Goal: Task Accomplishment & Management: Use online tool/utility

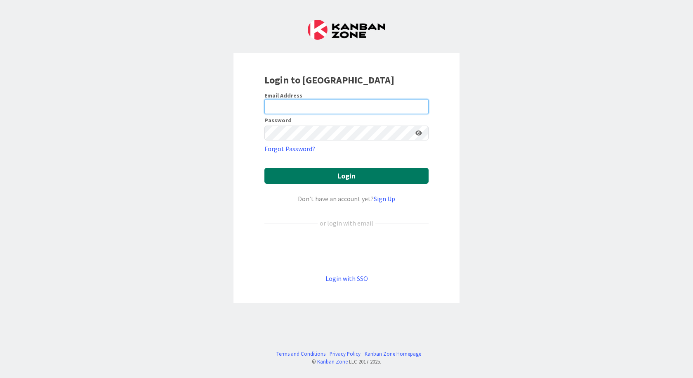
type input "[EMAIL_ADDRESS][DOMAIN_NAME]"
click at [372, 172] on button "Login" at bounding box center [347, 176] width 164 height 16
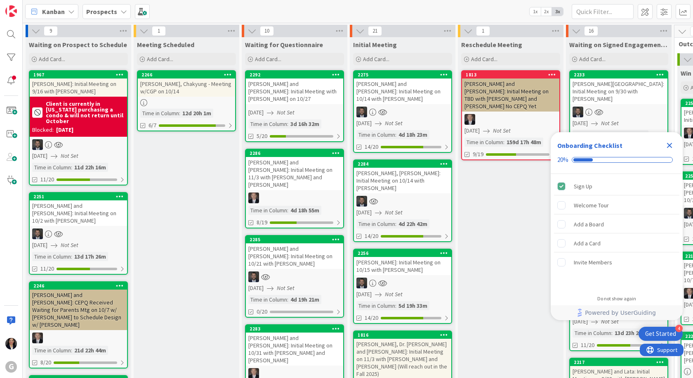
click at [102, 17] on div "Prospects" at bounding box center [107, 11] width 48 height 15
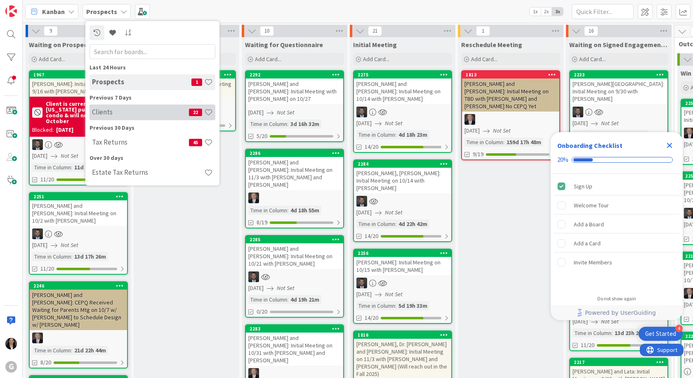
click at [106, 104] on div "Clients 22" at bounding box center [153, 112] width 126 height 16
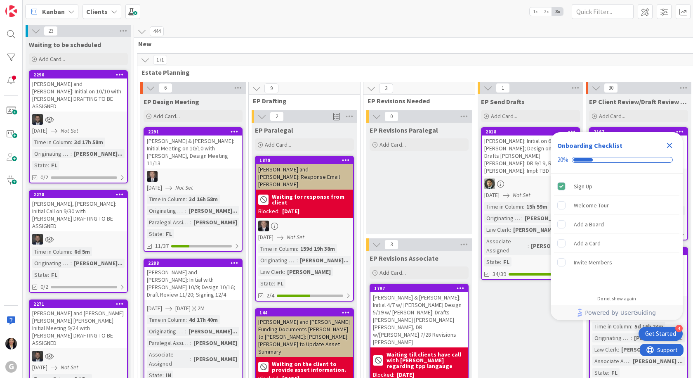
click at [672, 145] on icon "Close Checklist" at bounding box center [670, 145] width 10 height 10
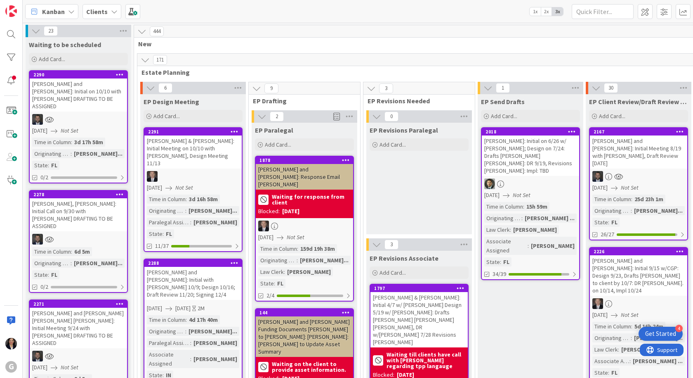
click at [70, 88] on div "[PERSON_NAME] and [PERSON_NAME]: Initial on 10/10 with [PERSON_NAME] DRAFTING T…" at bounding box center [78, 94] width 97 height 33
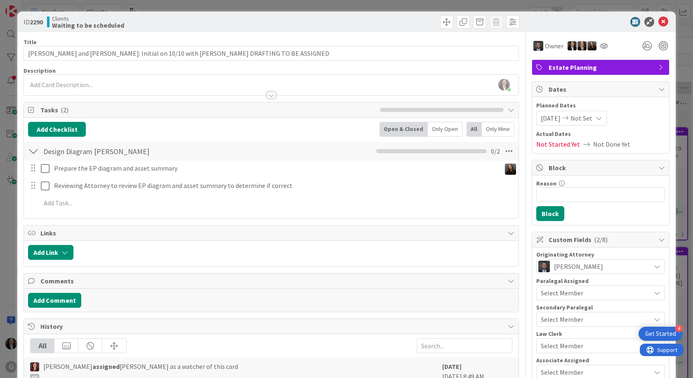
click at [659, 21] on icon at bounding box center [664, 22] width 10 height 10
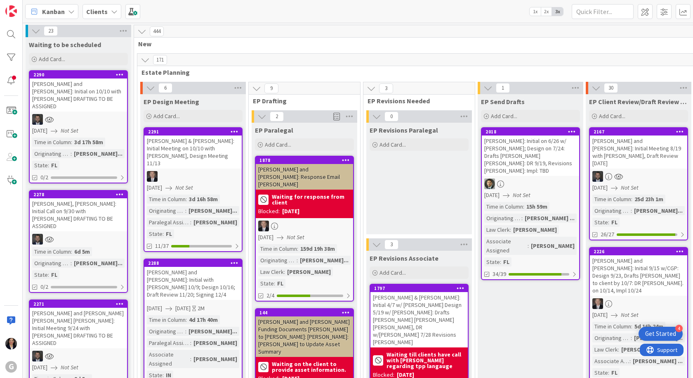
click at [655, 20] on div "Kanban Clients 1x 2x 3x" at bounding box center [358, 11] width 671 height 23
click at [56, 9] on span "Kanban" at bounding box center [53, 12] width 23 height 10
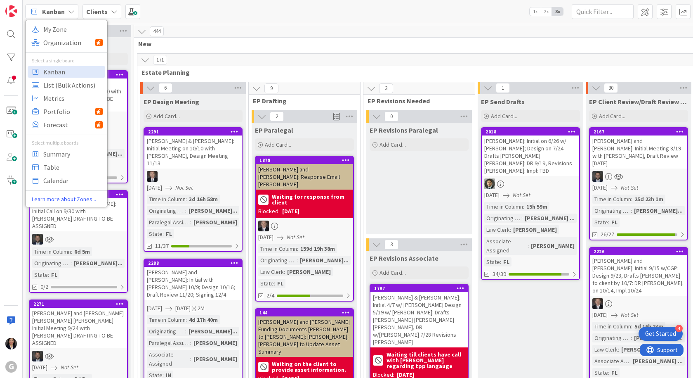
click at [51, 16] on span "Kanban" at bounding box center [53, 12] width 23 height 10
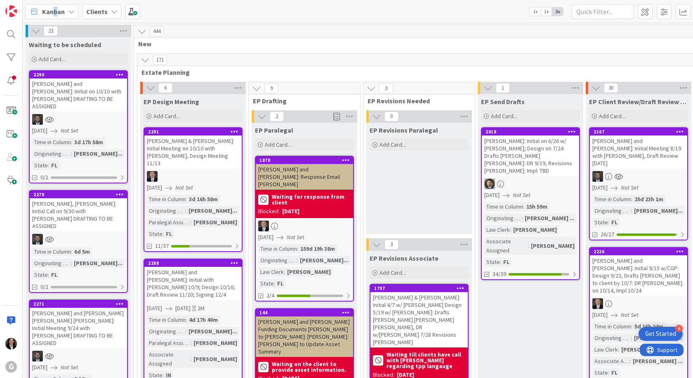
click at [55, 8] on span "Kanban" at bounding box center [53, 12] width 23 height 10
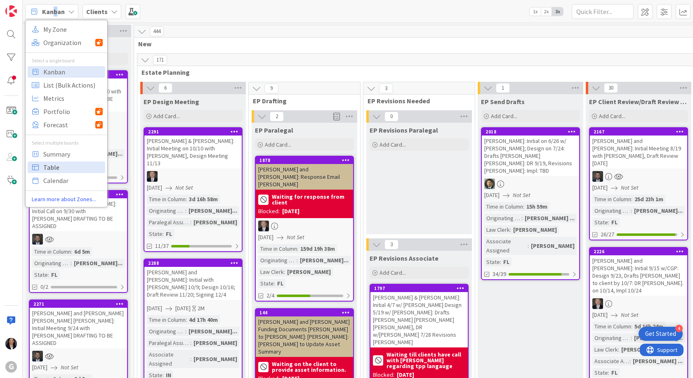
click at [55, 172] on span "Table" at bounding box center [72, 167] width 59 height 12
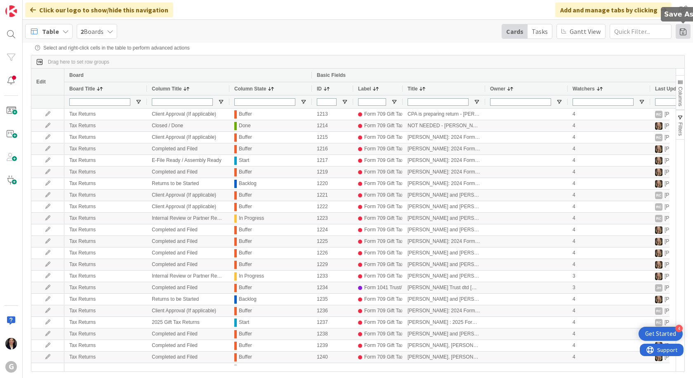
click at [685, 35] on span at bounding box center [683, 31] width 15 height 15
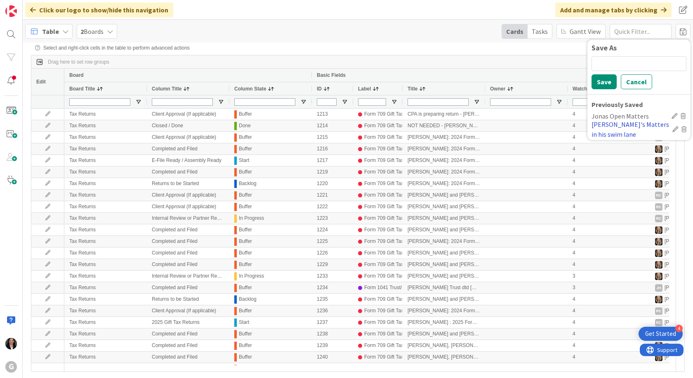
click at [629, 125] on div "Jonas's Matters in his swim lane" at bounding box center [631, 129] width 78 height 20
type input "Brad/Jonas"
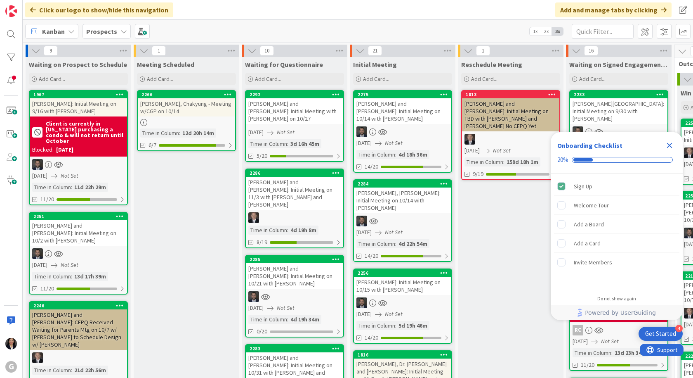
click at [675, 146] on div "Close Checklist" at bounding box center [669, 145] width 13 height 13
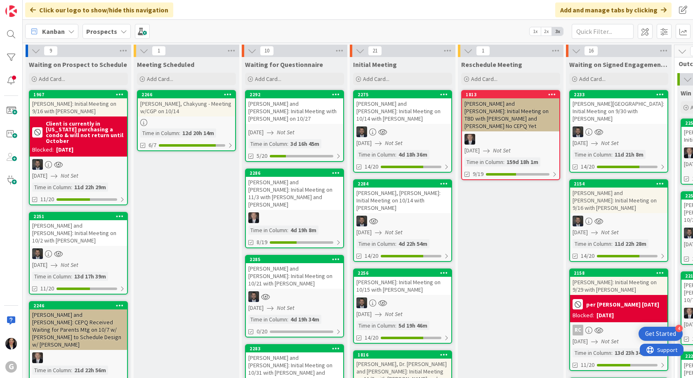
click at [48, 28] on span "Kanban" at bounding box center [53, 31] width 23 height 10
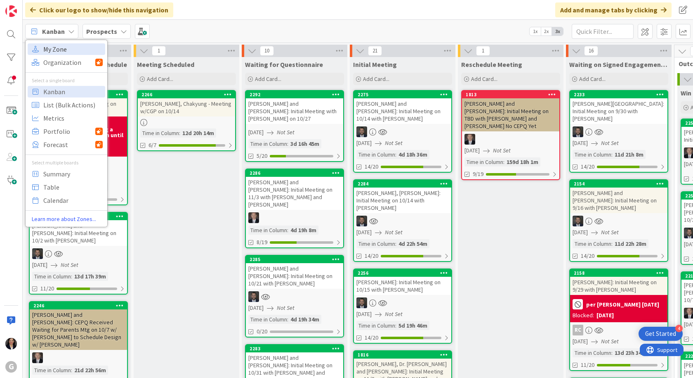
click at [63, 45] on span "My Zone" at bounding box center [72, 49] width 59 height 12
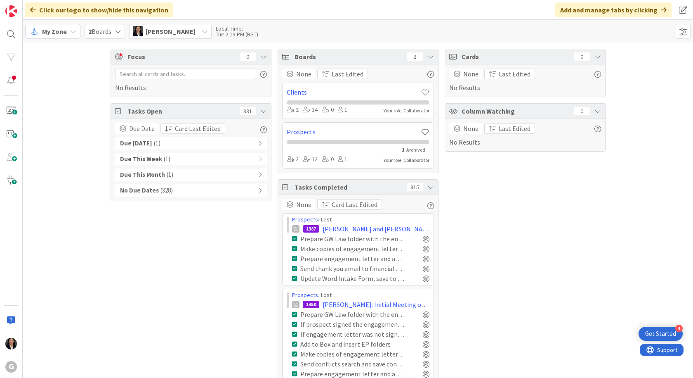
click at [132, 139] on b "Due [DATE]" at bounding box center [136, 143] width 32 height 9
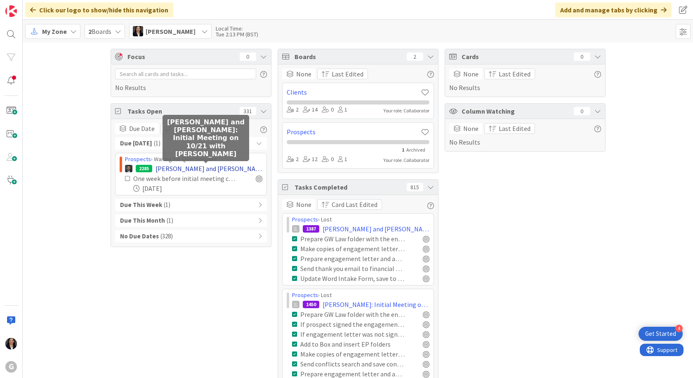
click at [230, 168] on span "[PERSON_NAME] and [PERSON_NAME]: Initial Meeting on 10/21 with [PERSON_NAME]" at bounding box center [209, 168] width 107 height 10
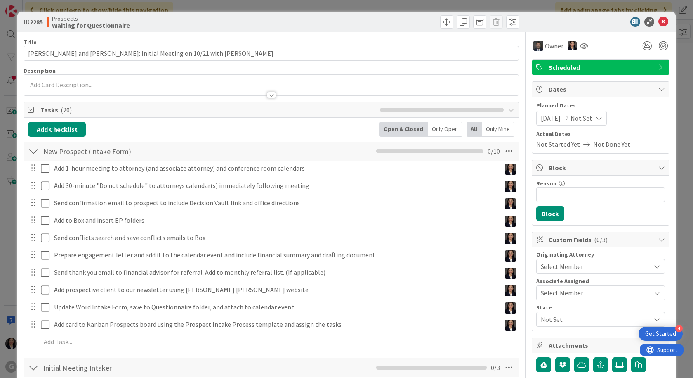
click at [582, 318] on span "Not Set" at bounding box center [596, 319] width 110 height 10
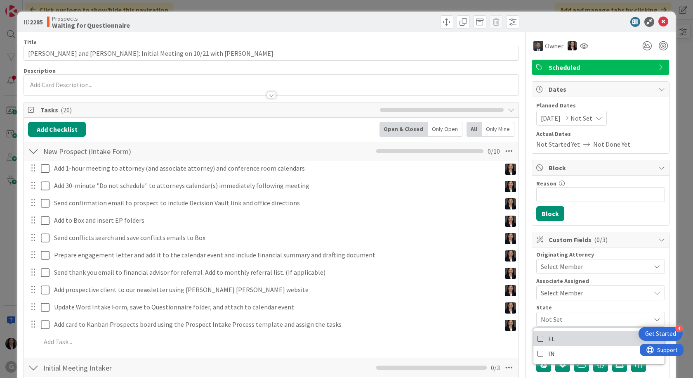
drag, startPoint x: 556, startPoint y: 330, endPoint x: 555, endPoint y: 336, distance: 5.9
click at [555, 336] on div "FL IN" at bounding box center [599, 345] width 132 height 37
click at [554, 336] on link "FL" at bounding box center [599, 338] width 131 height 15
click at [572, 307] on div "State" at bounding box center [600, 307] width 129 height 6
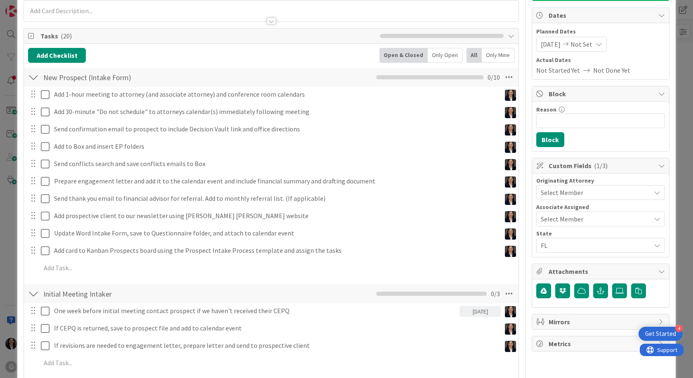
scroll to position [83, 0]
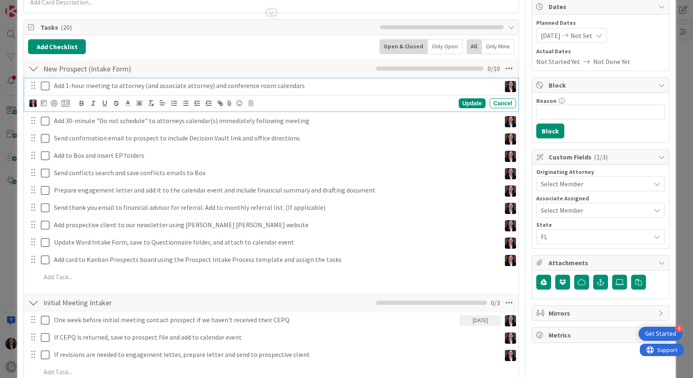
click at [45, 85] on icon at bounding box center [45, 86] width 9 height 10
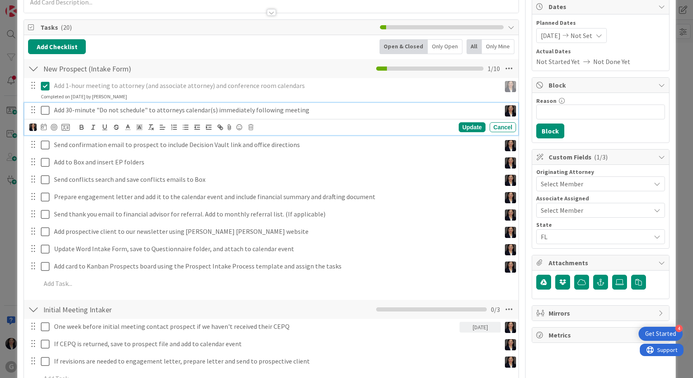
click at [47, 112] on icon at bounding box center [45, 110] width 9 height 10
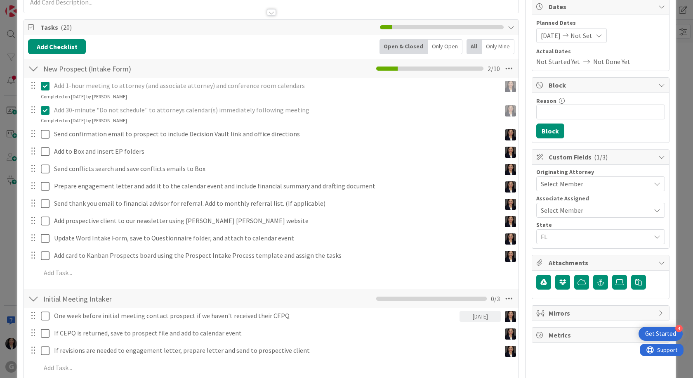
click at [50, 142] on div "Send confirmation email to prospect to include Decision Vault link and office d…" at bounding box center [271, 134] width 494 height 15
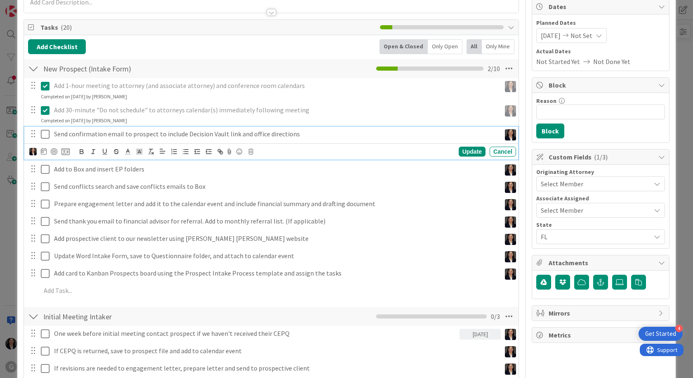
click at [47, 133] on icon at bounding box center [45, 134] width 9 height 10
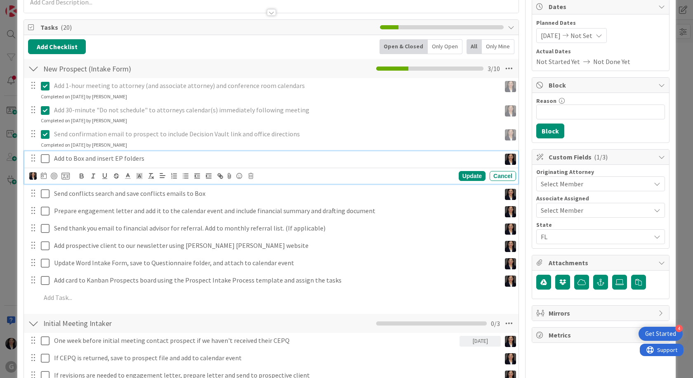
click at [47, 158] on icon at bounding box center [45, 159] width 9 height 10
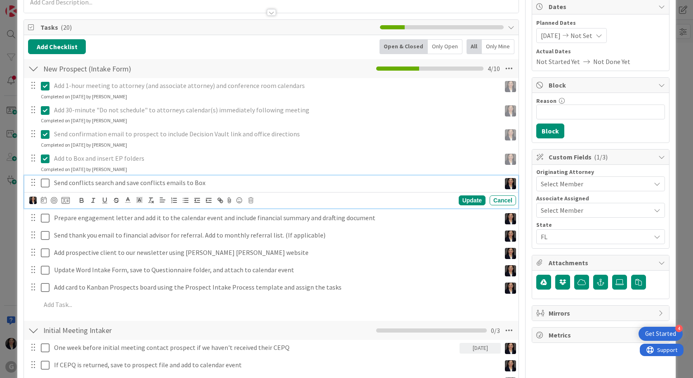
click at [45, 181] on icon at bounding box center [45, 183] width 9 height 10
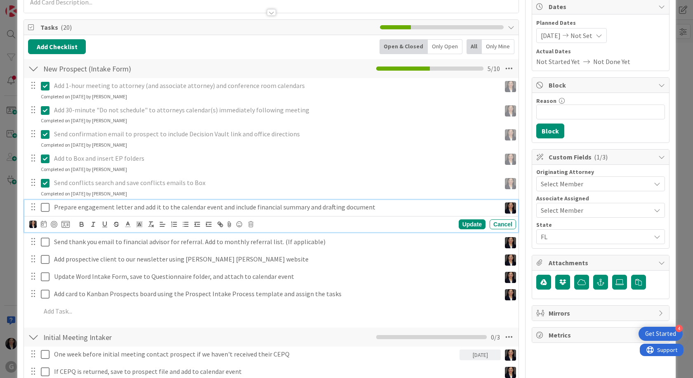
click at [41, 201] on button at bounding box center [46, 207] width 10 height 13
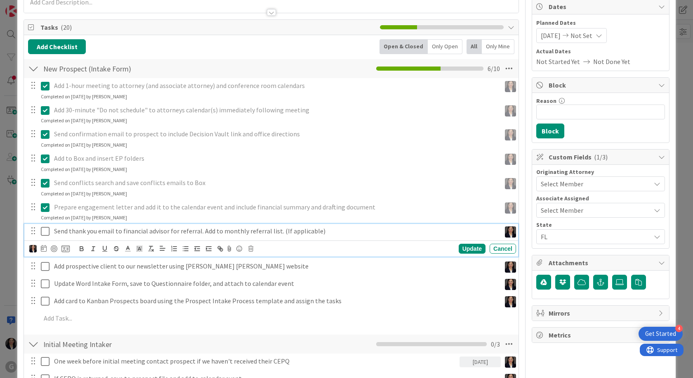
click at [45, 231] on icon at bounding box center [45, 231] width 9 height 10
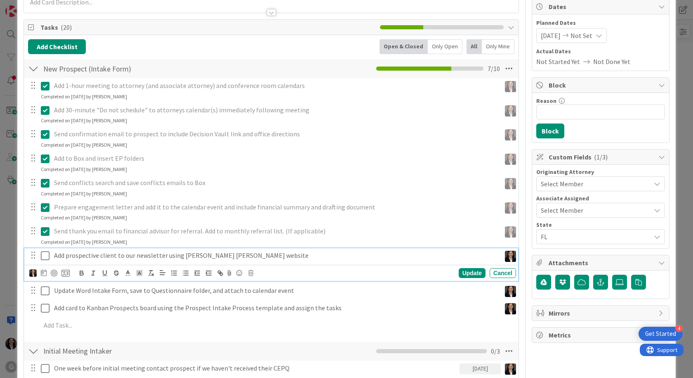
click at [45, 255] on icon at bounding box center [45, 255] width 9 height 10
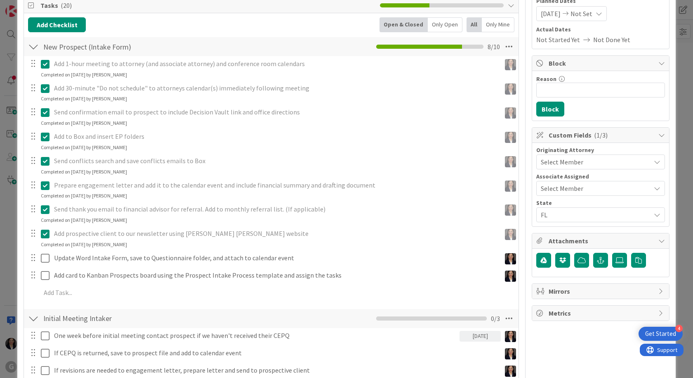
scroll to position [124, 0]
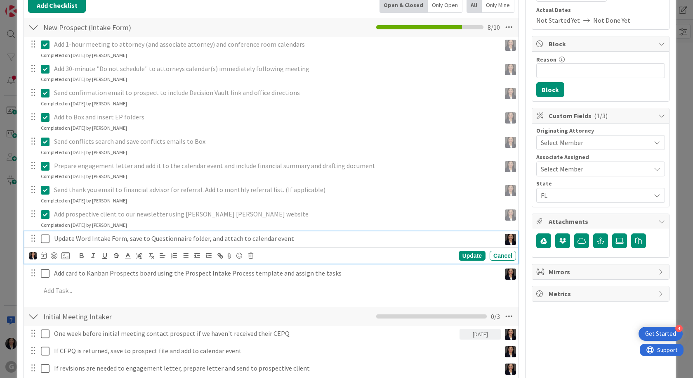
click at [45, 242] on icon at bounding box center [45, 239] width 9 height 10
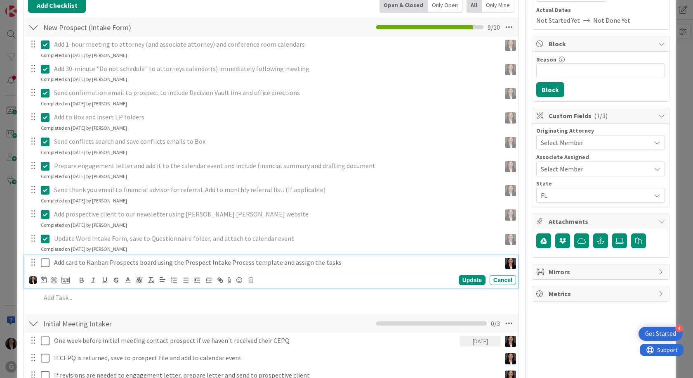
click at [47, 264] on icon at bounding box center [45, 263] width 9 height 10
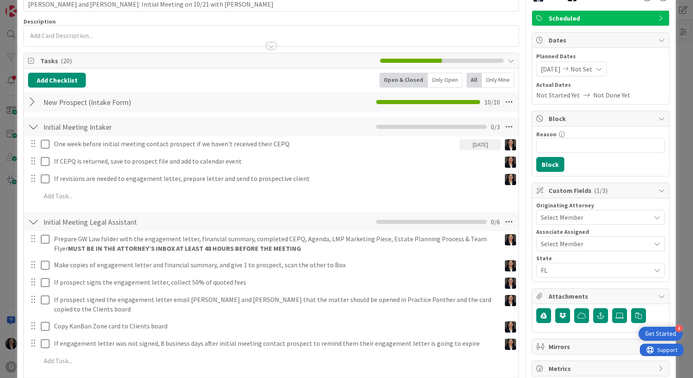
scroll to position [41, 0]
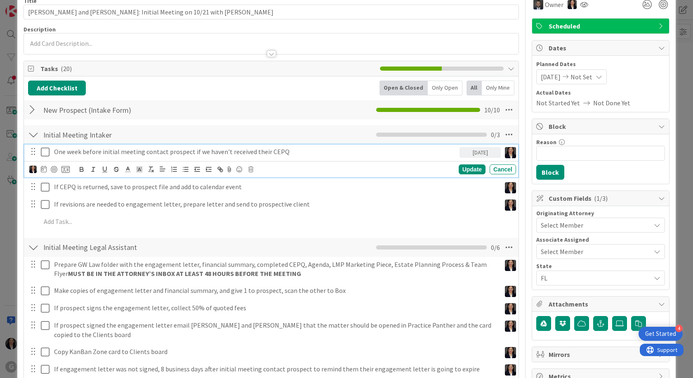
click at [50, 152] on button at bounding box center [46, 151] width 10 height 13
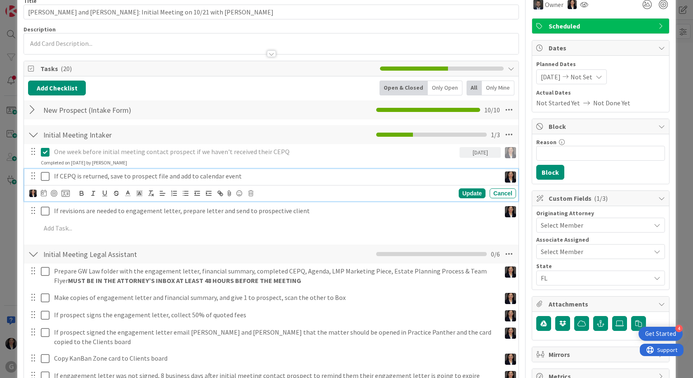
click at [45, 177] on icon at bounding box center [45, 176] width 9 height 10
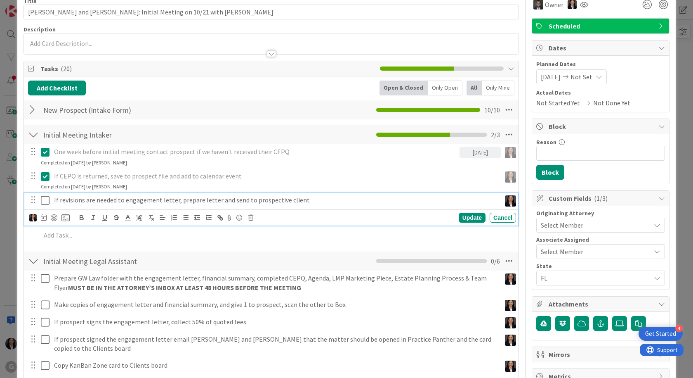
click at [42, 197] on icon at bounding box center [45, 200] width 9 height 10
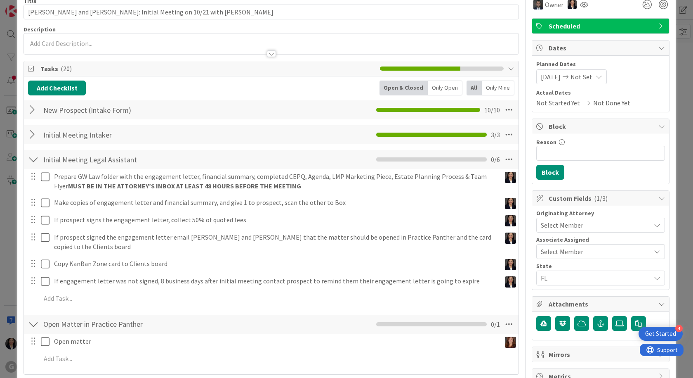
scroll to position [0, 0]
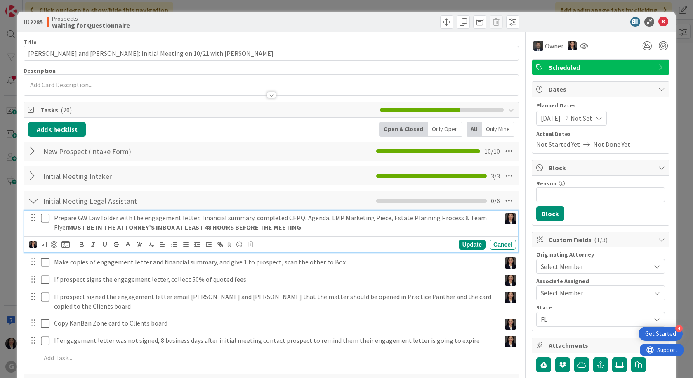
click at [47, 219] on icon at bounding box center [45, 218] width 9 height 10
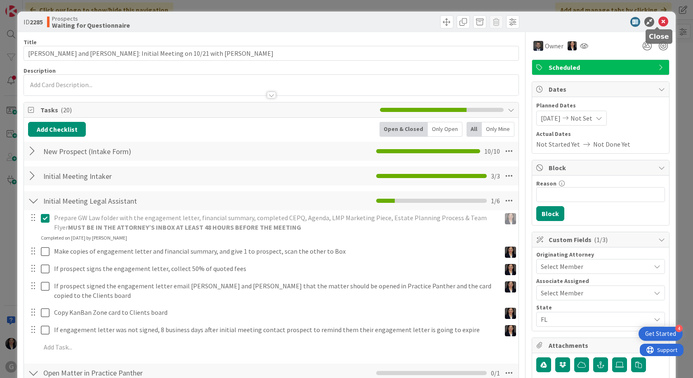
click at [659, 21] on icon at bounding box center [664, 22] width 10 height 10
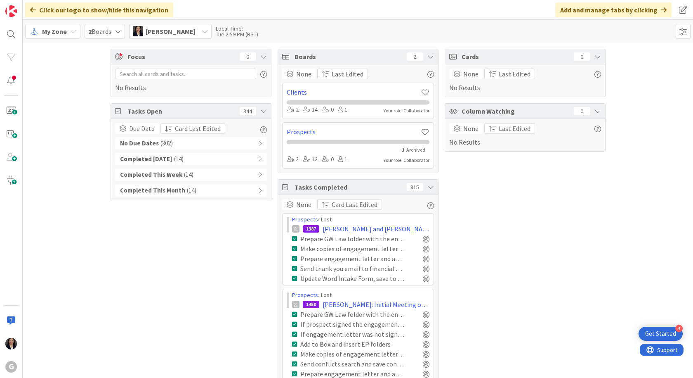
click at [48, 35] on span "My Zone" at bounding box center [54, 31] width 25 height 10
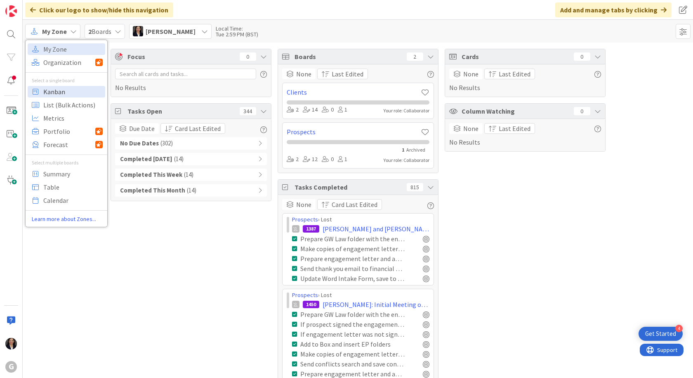
click at [50, 97] on span "Kanban" at bounding box center [72, 91] width 59 height 12
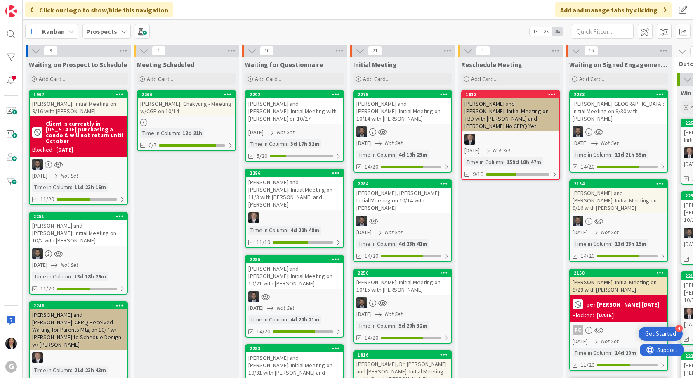
click at [304, 291] on div at bounding box center [294, 296] width 97 height 11
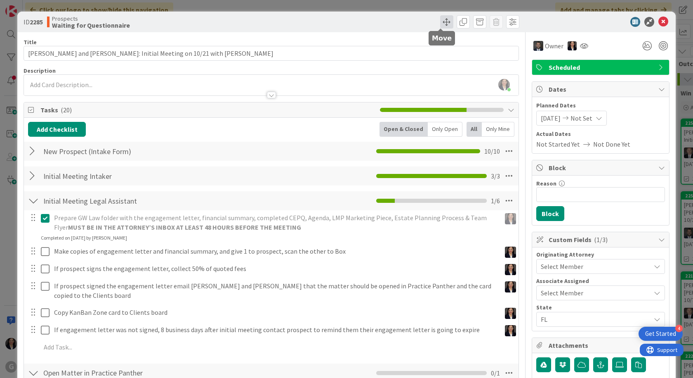
click at [440, 18] on span at bounding box center [446, 21] width 13 height 13
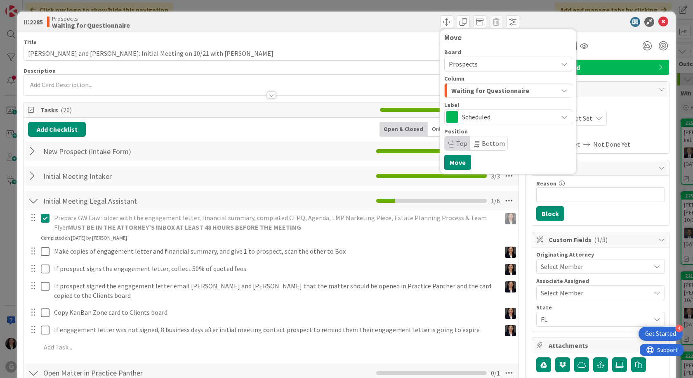
click at [459, 86] on span "Waiting for Questionnaire" at bounding box center [490, 90] width 78 height 11
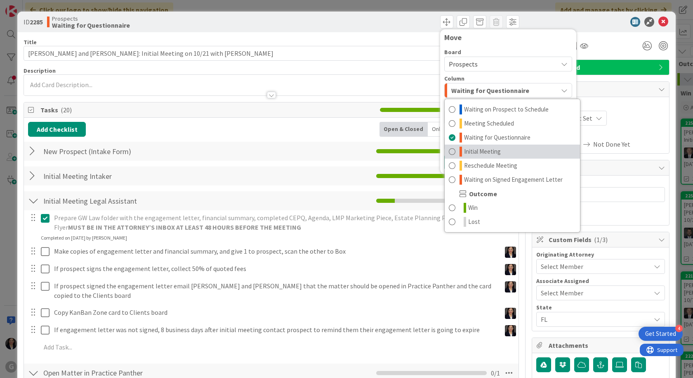
click at [474, 150] on span "Initial Meeting" at bounding box center [482, 151] width 37 height 10
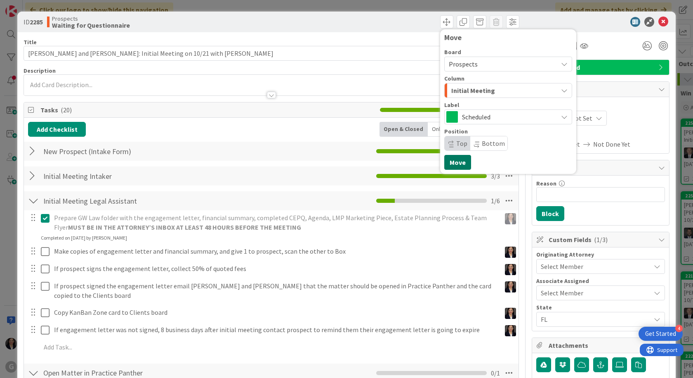
click at [451, 163] on button "Move" at bounding box center [457, 162] width 27 height 15
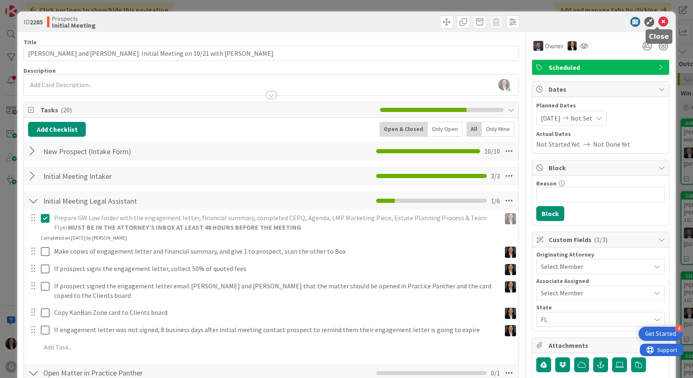
click at [659, 22] on icon at bounding box center [664, 22] width 10 height 10
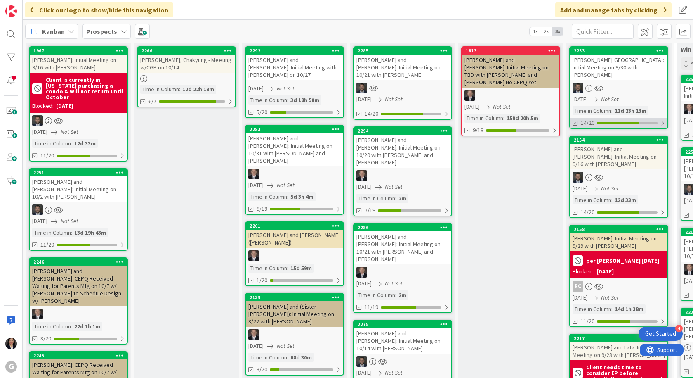
scroll to position [124, 0]
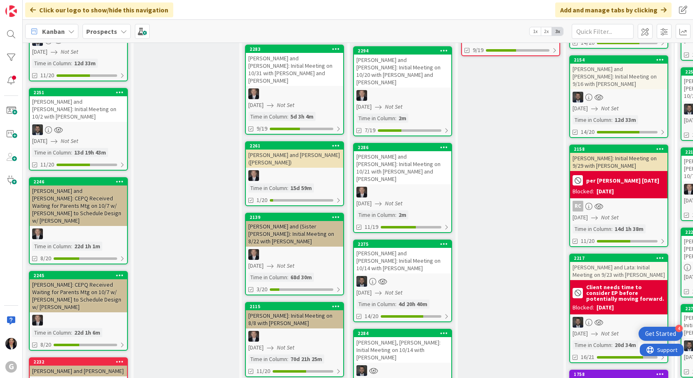
click at [393, 248] on div "[PERSON_NAME] and [PERSON_NAME]: Initial Meeting on 10/14 with [PERSON_NAME]" at bounding box center [402, 261] width 97 height 26
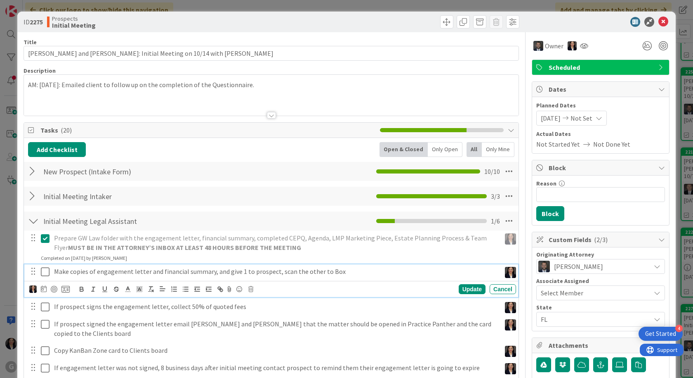
click at [43, 272] on icon at bounding box center [45, 272] width 9 height 10
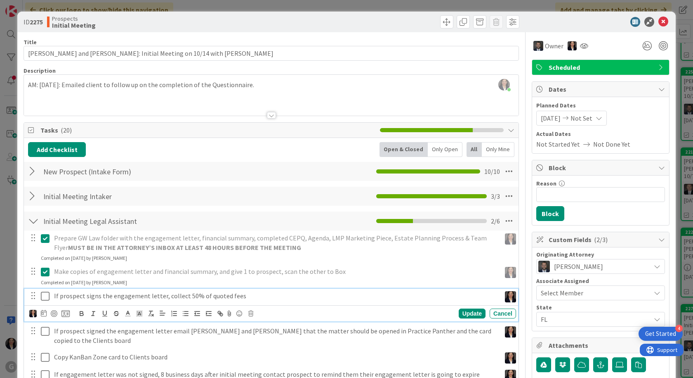
click at [42, 302] on button at bounding box center [46, 295] width 10 height 13
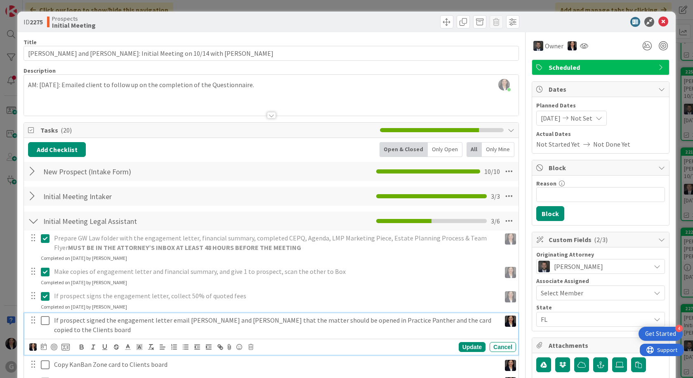
click at [44, 319] on icon at bounding box center [45, 320] width 9 height 10
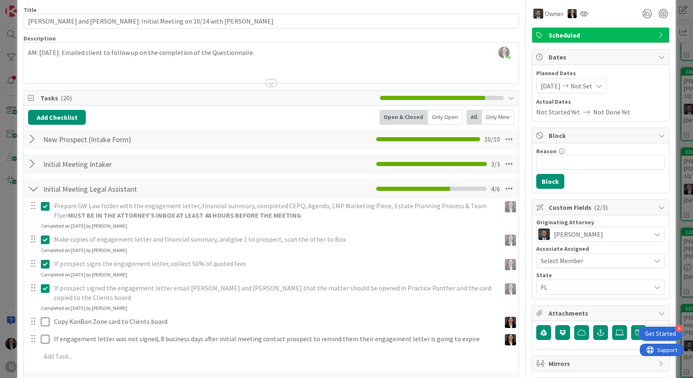
scroll to position [83, 0]
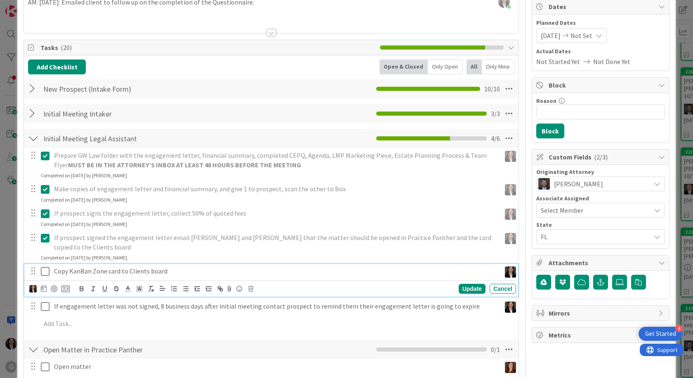
click at [45, 266] on icon at bounding box center [45, 271] width 9 height 10
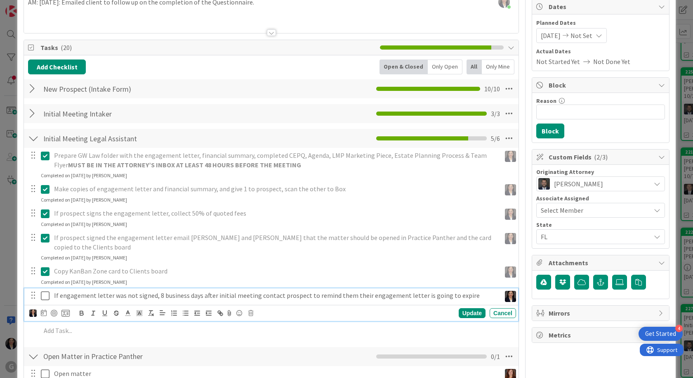
click at [43, 291] on icon at bounding box center [45, 296] width 9 height 10
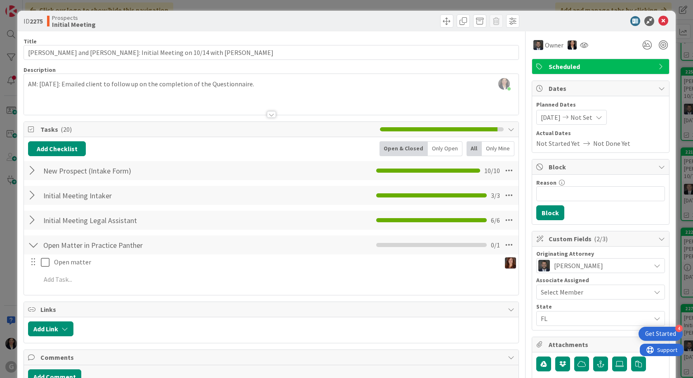
scroll to position [0, 0]
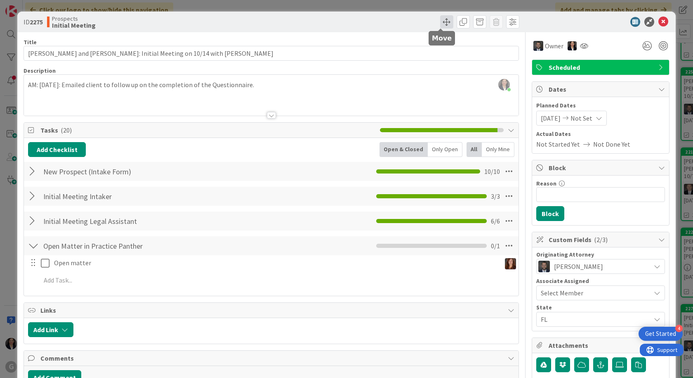
click at [440, 17] on span at bounding box center [446, 21] width 13 height 13
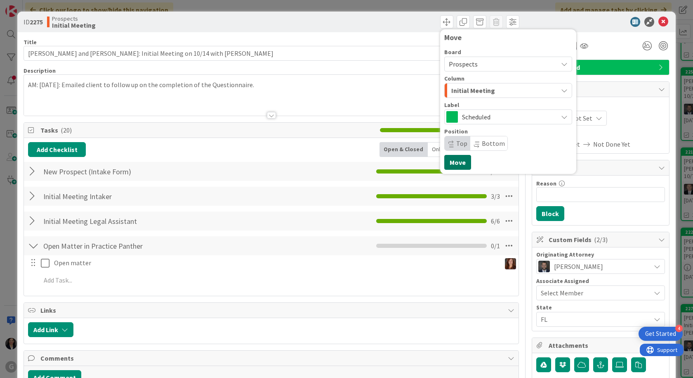
click at [449, 162] on button "Move" at bounding box center [457, 162] width 27 height 15
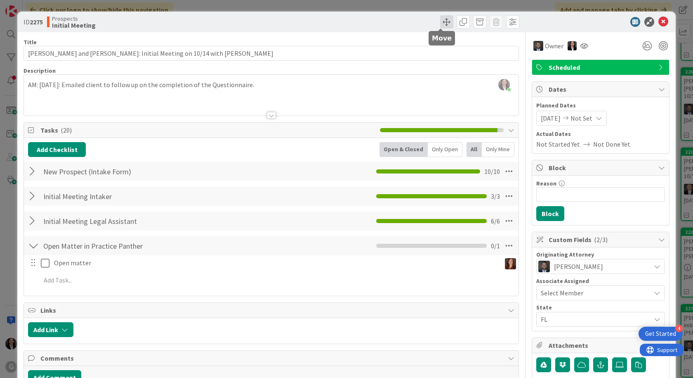
click at [442, 19] on span at bounding box center [446, 21] width 13 height 13
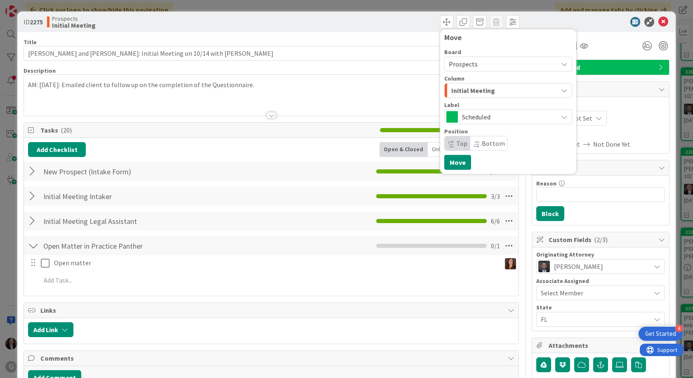
click at [451, 87] on span "Initial Meeting" at bounding box center [473, 90] width 44 height 11
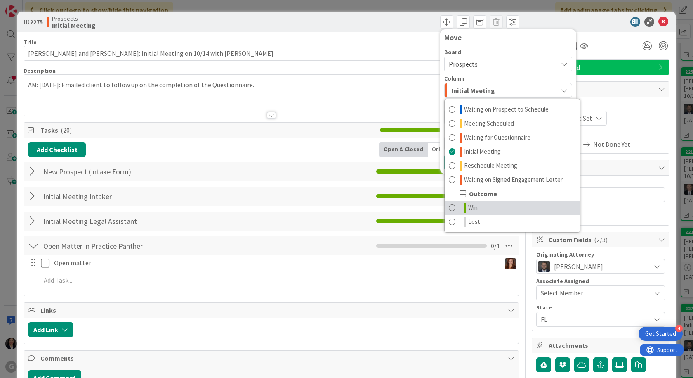
click at [468, 211] on span "Win" at bounding box center [472, 208] width 9 height 10
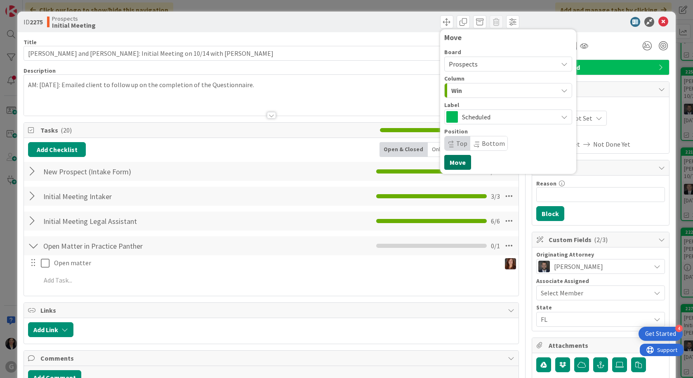
click at [449, 168] on button "Move" at bounding box center [457, 162] width 27 height 15
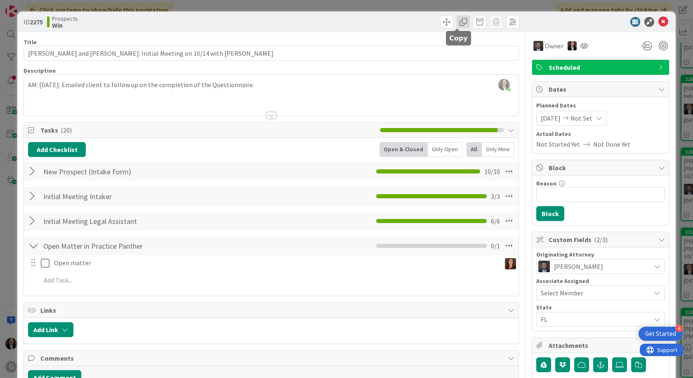
click at [460, 23] on span at bounding box center [463, 21] width 13 height 13
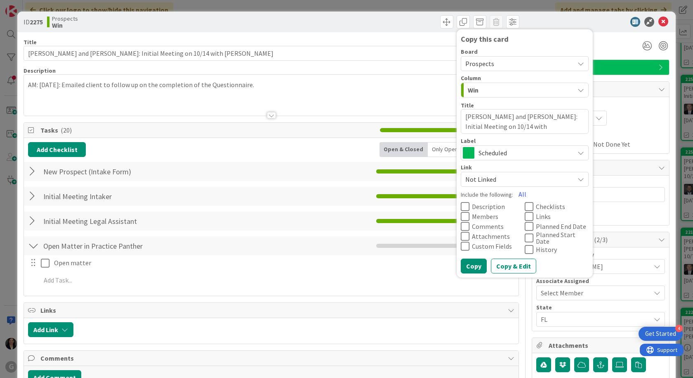
click at [479, 63] on span "Prospects" at bounding box center [479, 63] width 29 height 8
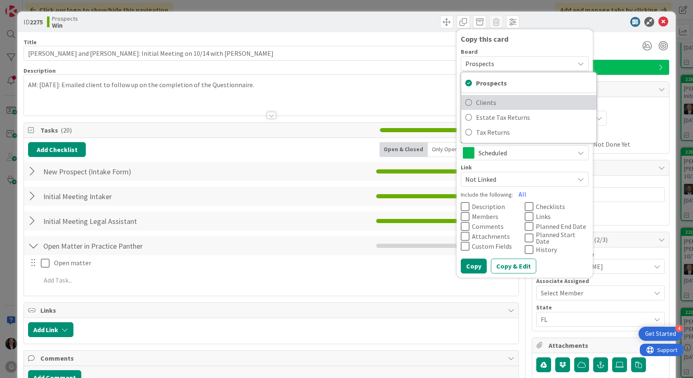
click at [482, 104] on span "Clients" at bounding box center [534, 102] width 116 height 12
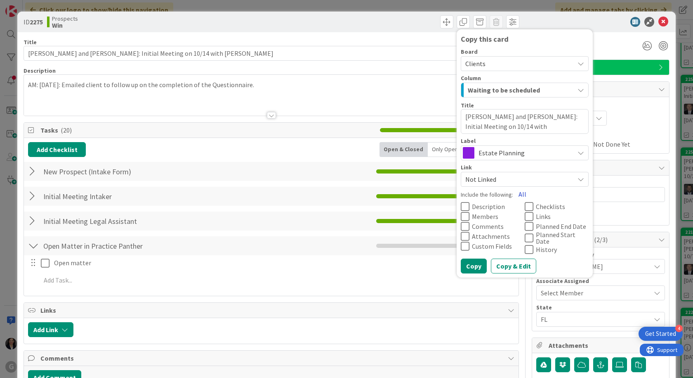
click at [516, 195] on button "All" at bounding box center [522, 194] width 19 height 15
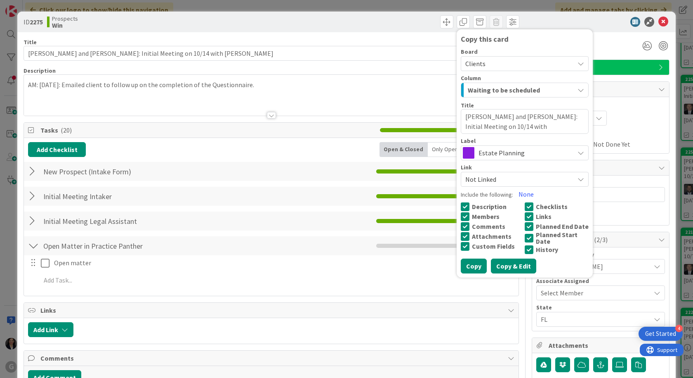
click at [511, 271] on button "Copy & Edit" at bounding box center [513, 265] width 45 height 15
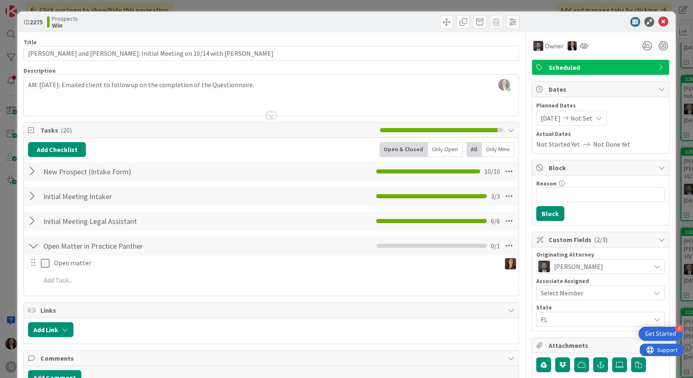
type textarea "x"
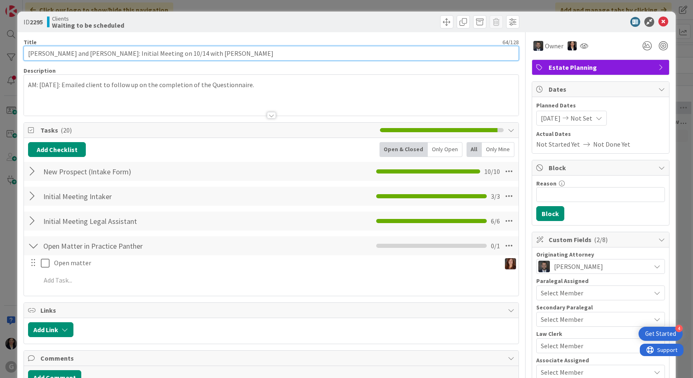
click at [201, 52] on input "[PERSON_NAME] and [PERSON_NAME]: Initial Meeting on 10/14 with [PERSON_NAME]" at bounding box center [272, 53] width 496 height 15
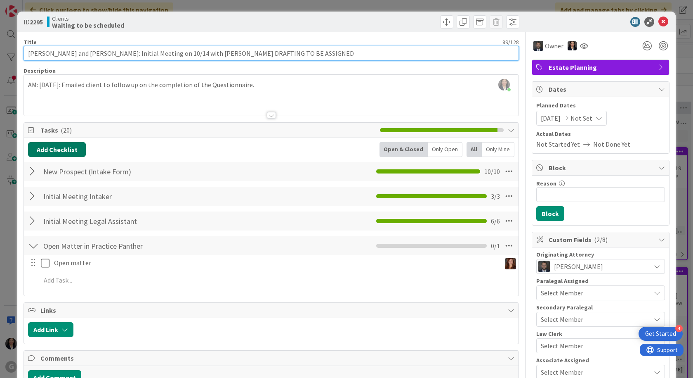
type input "[PERSON_NAME] and [PERSON_NAME]: Initial Meeting on 10/14 with [PERSON_NAME] DR…"
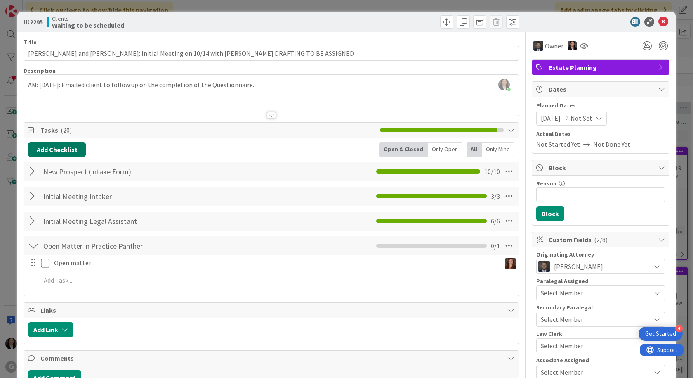
click at [48, 149] on button "Add Checklist" at bounding box center [57, 149] width 58 height 15
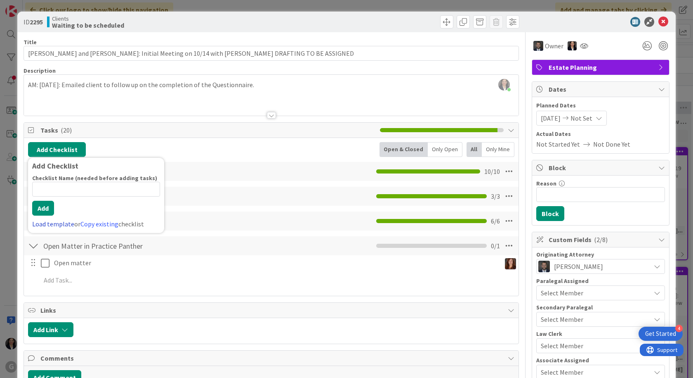
click at [39, 222] on link "Load template" at bounding box center [53, 224] width 42 height 8
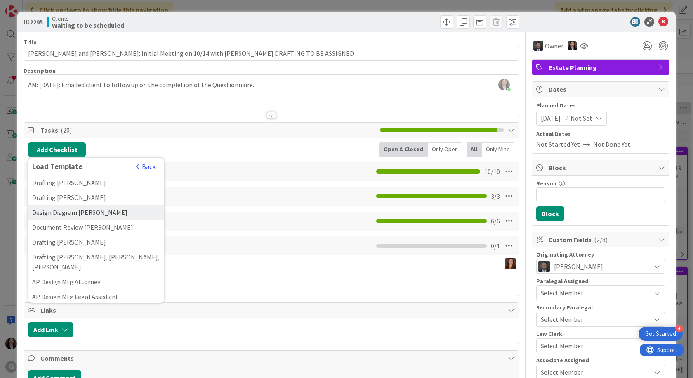
click at [90, 213] on div "Design Diagram [PERSON_NAME]" at bounding box center [96, 212] width 136 height 15
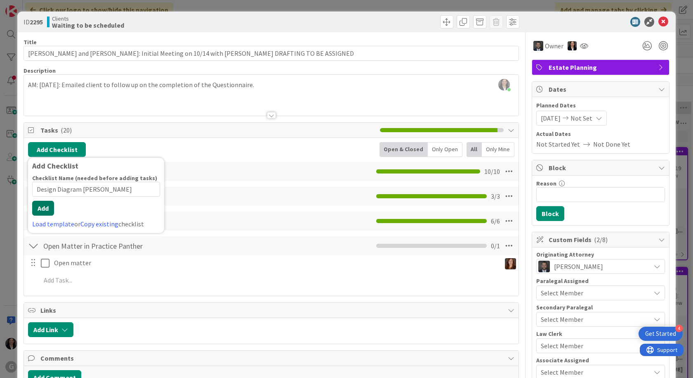
click at [40, 217] on div "Checklist Name (needed before adding tasks) 20 / 64 Design Diagram Jonas Add Lo…" at bounding box center [96, 201] width 128 height 54
click at [45, 209] on button "Add" at bounding box center [43, 208] width 22 height 15
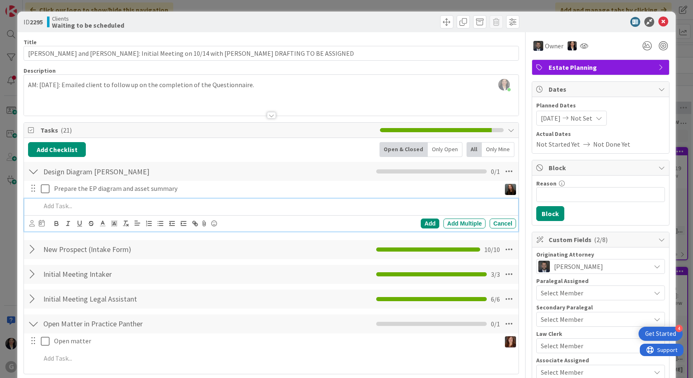
click at [506, 125] on div "Tasks ( 21 )" at bounding box center [271, 130] width 495 height 15
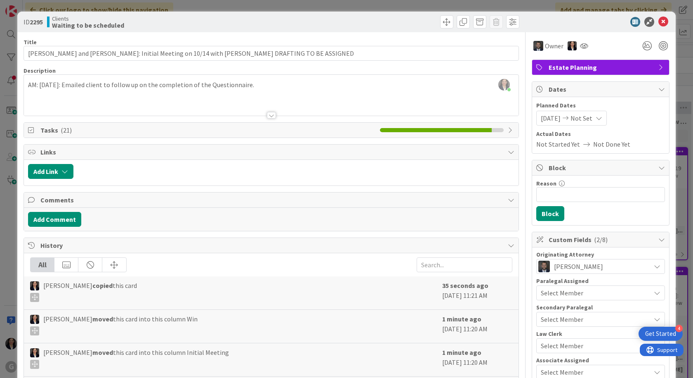
click at [508, 153] on icon at bounding box center [511, 152] width 7 height 7
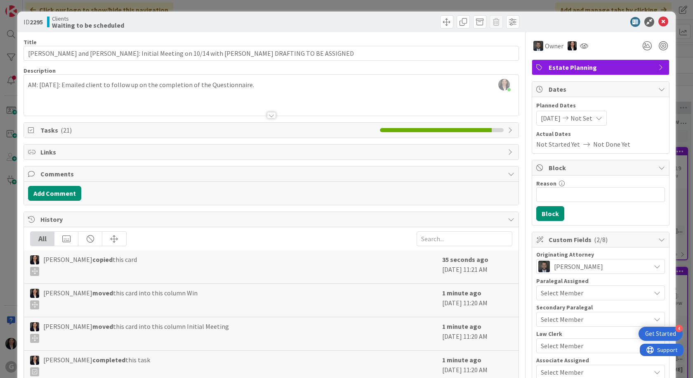
click at [507, 125] on div "Tasks ( 21 )" at bounding box center [271, 130] width 495 height 15
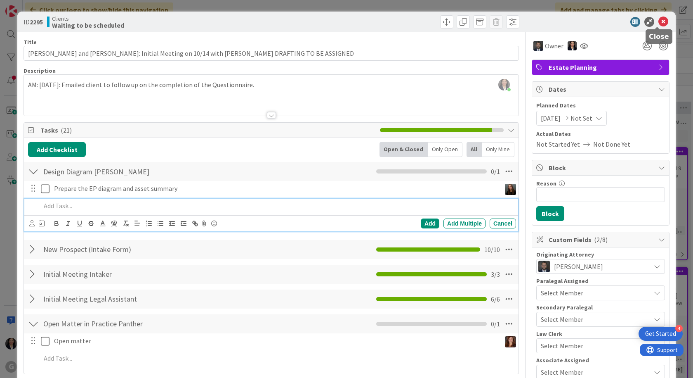
click at [659, 21] on icon at bounding box center [664, 22] width 10 height 10
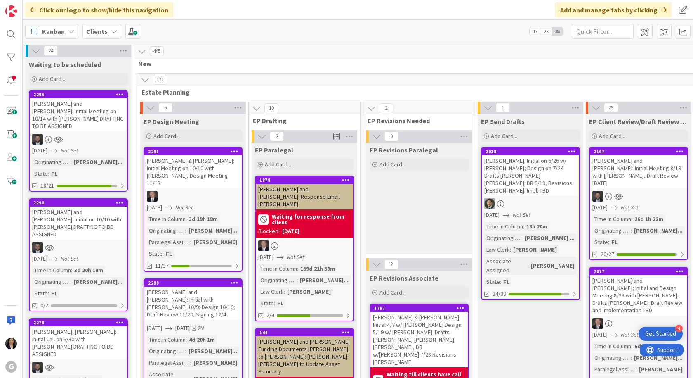
click at [98, 106] on div "[PERSON_NAME] and [PERSON_NAME]: Initial Meeting on 10/14 with [PERSON_NAME] DR…" at bounding box center [78, 114] width 97 height 33
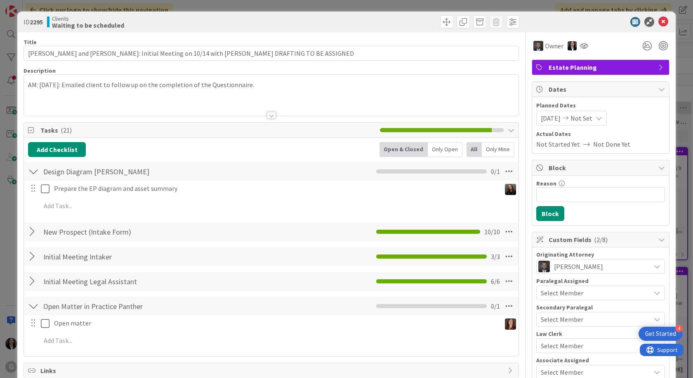
click at [596, 46] on div "Owner" at bounding box center [601, 45] width 138 height 15
click at [580, 43] on icon at bounding box center [584, 46] width 8 height 7
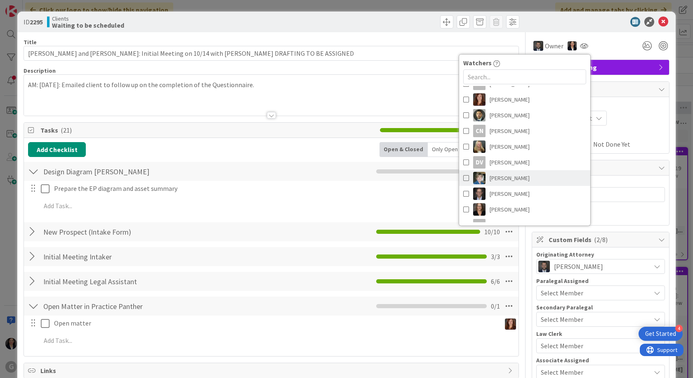
scroll to position [153, 0]
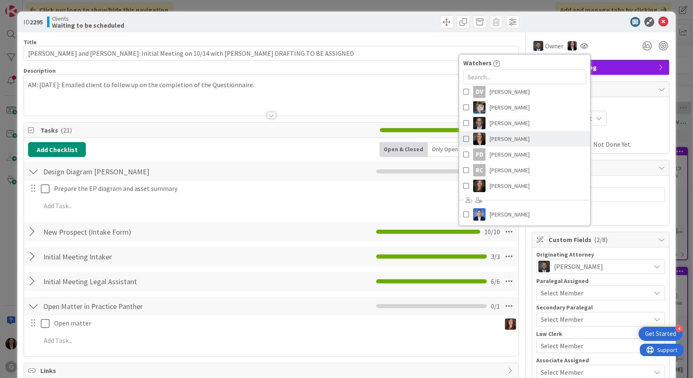
click at [515, 137] on span "[PERSON_NAME]" at bounding box center [510, 138] width 40 height 12
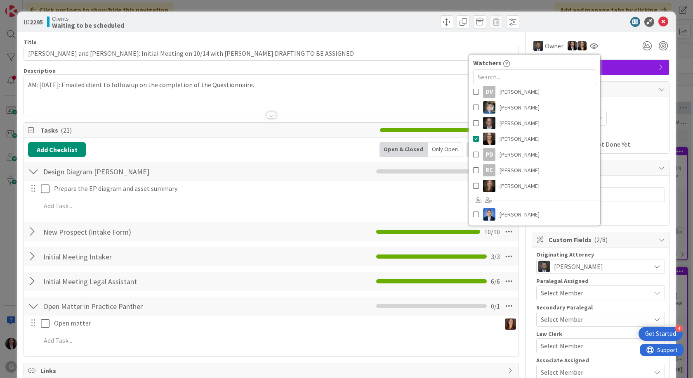
click at [606, 48] on div "Owner Watchers [PERSON_NAME] [PERSON_NAME] [PERSON_NAME] BB [PERSON_NAME] [PERS…" at bounding box center [601, 45] width 138 height 15
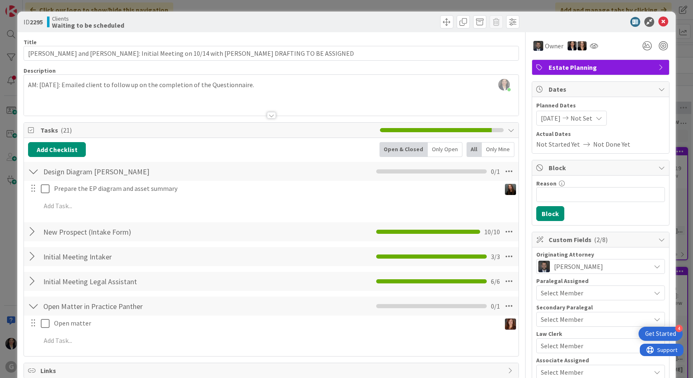
click at [659, 23] on icon at bounding box center [664, 22] width 10 height 10
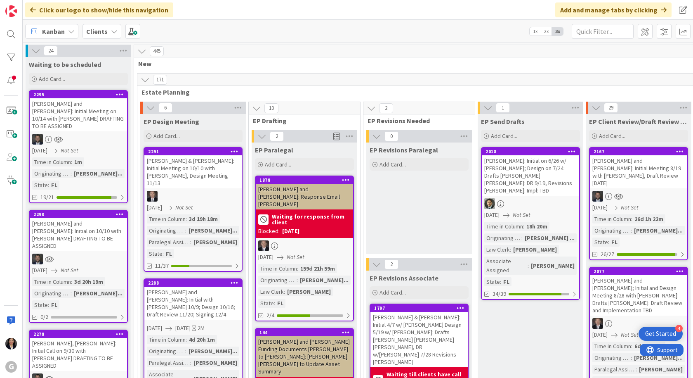
click at [80, 116] on div "[PERSON_NAME] and [PERSON_NAME]: Initial Meeting on 10/14 with [PERSON_NAME] DR…" at bounding box center [78, 114] width 97 height 33
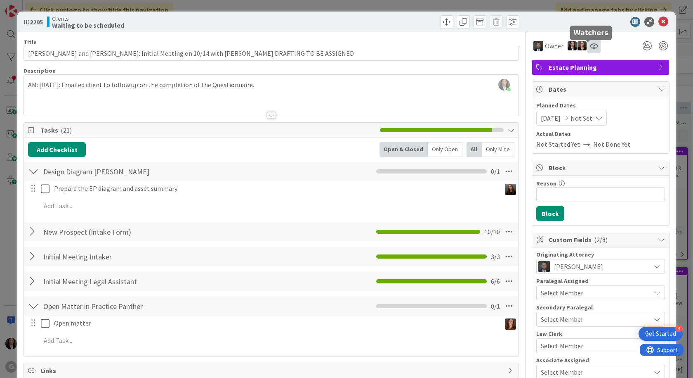
click at [590, 47] on icon at bounding box center [594, 46] width 8 height 7
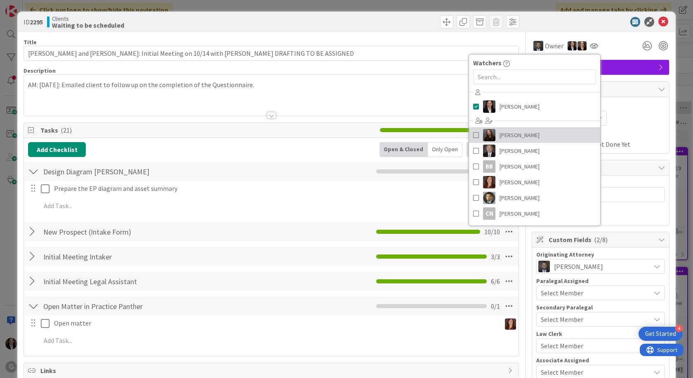
click at [522, 135] on span "[PERSON_NAME]" at bounding box center [520, 135] width 40 height 12
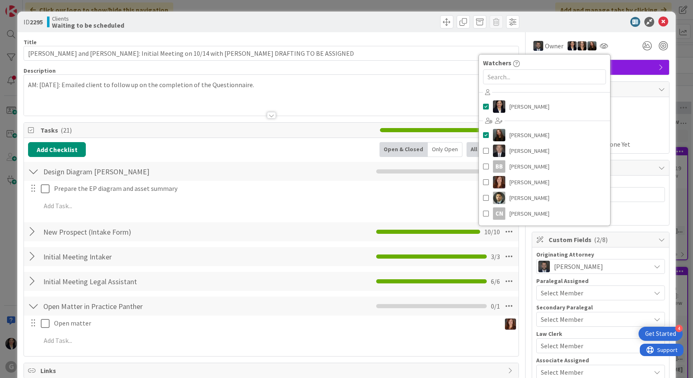
click at [622, 36] on div "Owner Watchers [PERSON_NAME] [PERSON_NAME] [PERSON_NAME] BB [PERSON_NAME] [PERS…" at bounding box center [601, 42] width 138 height 21
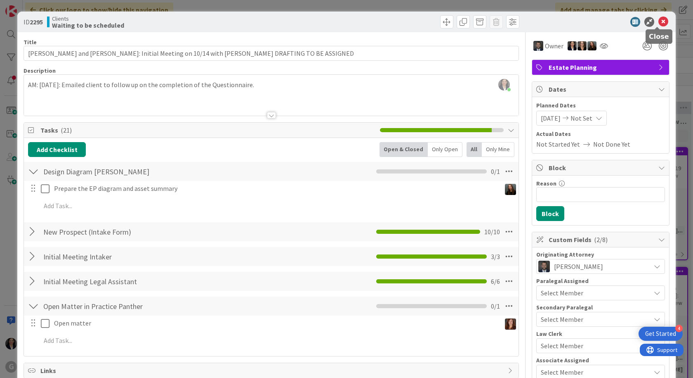
click at [659, 21] on icon at bounding box center [664, 22] width 10 height 10
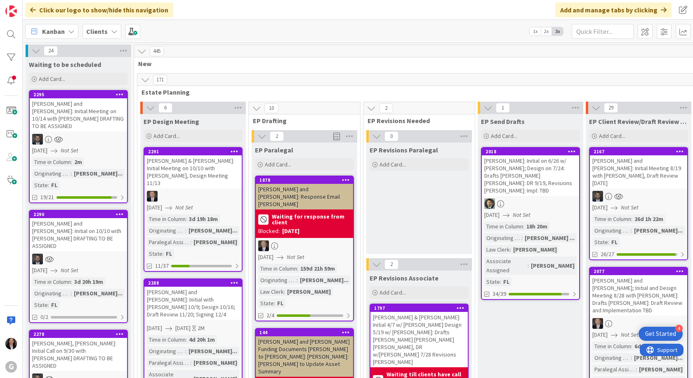
click at [83, 222] on div "[PERSON_NAME] and [PERSON_NAME]: Initial on 10/10 with [PERSON_NAME] DRAFTING T…" at bounding box center [78, 234] width 97 height 33
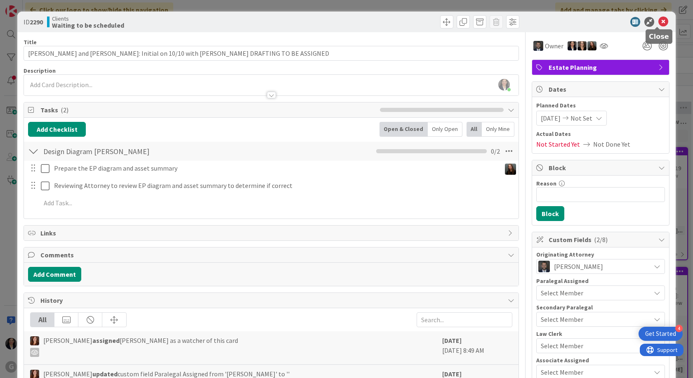
drag, startPoint x: 657, startPoint y: 25, endPoint x: 656, endPoint y: 21, distance: 4.1
click at [659, 24] on icon at bounding box center [664, 22] width 10 height 10
